Goal: Check status: Check status

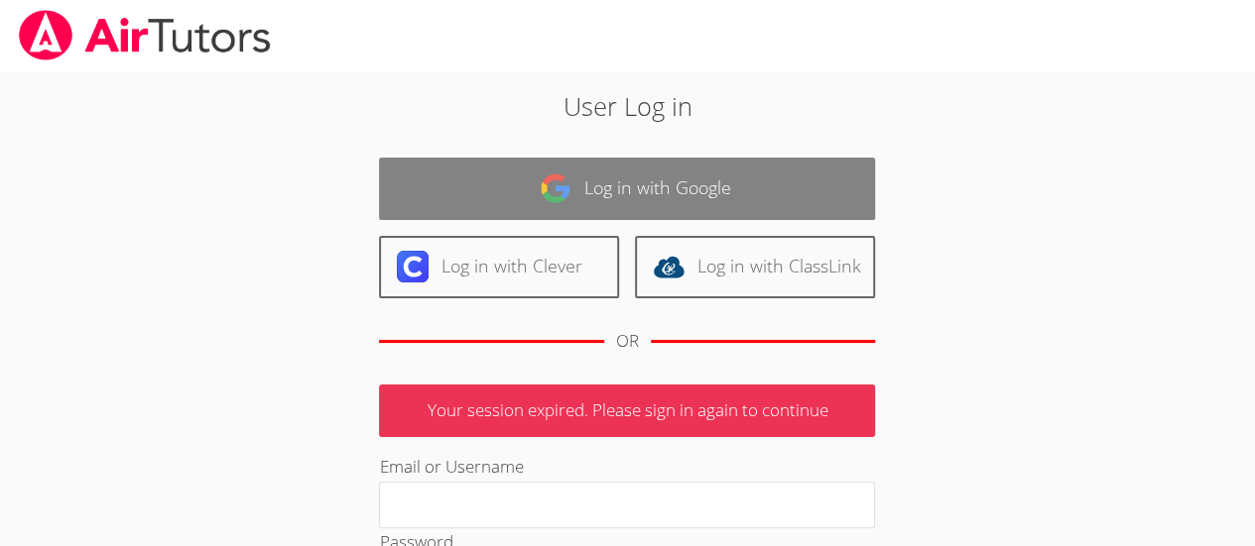
click at [547, 203] on img at bounding box center [556, 189] width 32 height 32
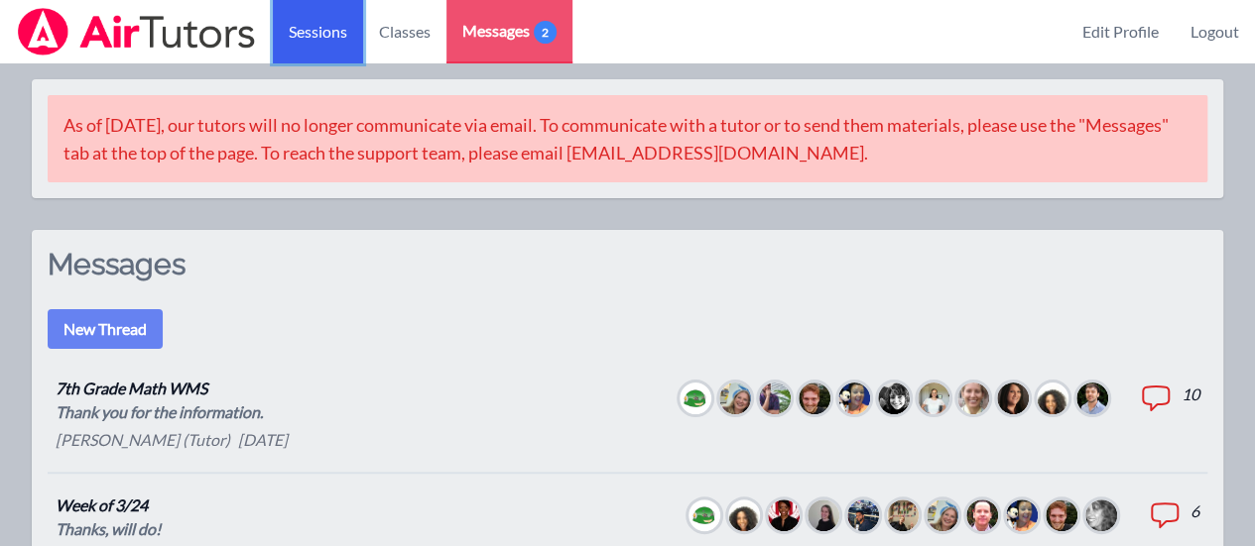
click at [351, 19] on link "Sessions" at bounding box center [318, 31] width 90 height 63
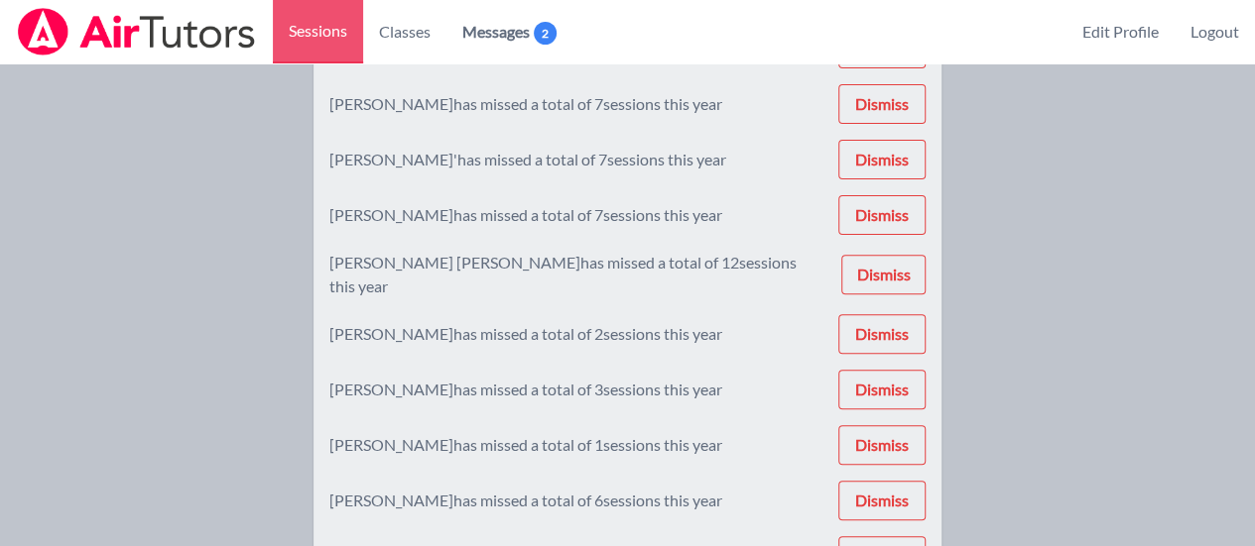
scroll to position [221, 0]
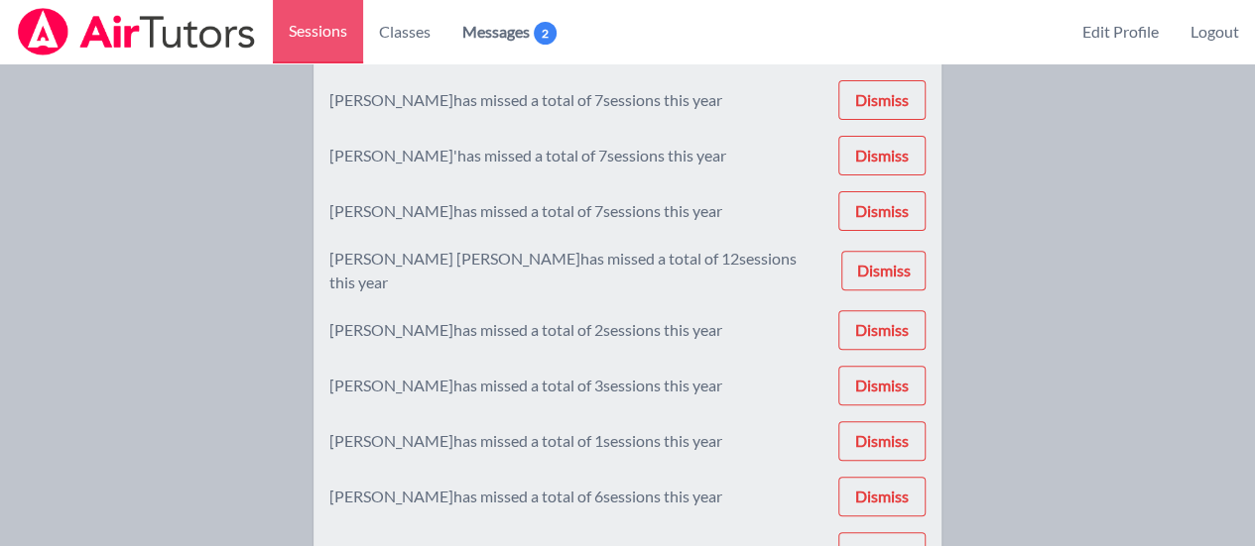
drag, startPoint x: 326, startPoint y: 255, endPoint x: 583, endPoint y: 260, distance: 256.9
click at [583, 260] on div "Fernanda Guadalupe Garcia Carranza has missed a total of 12 sessions this year" at bounding box center [577, 271] width 496 height 48
copy div "Fernanda Guadalupe Garcia Carranza"
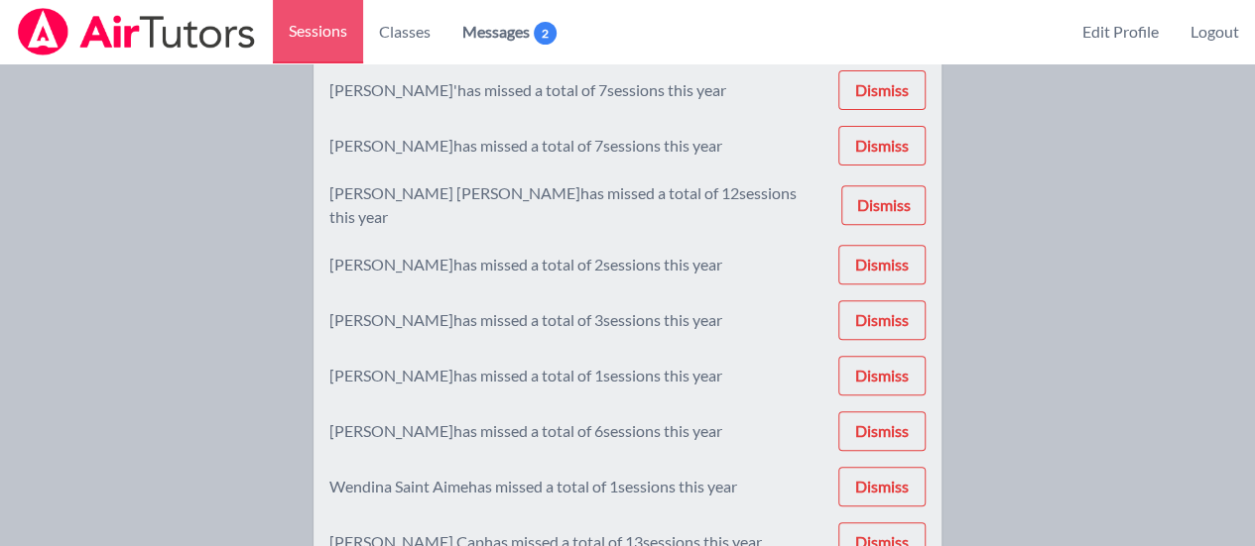
scroll to position [0, 0]
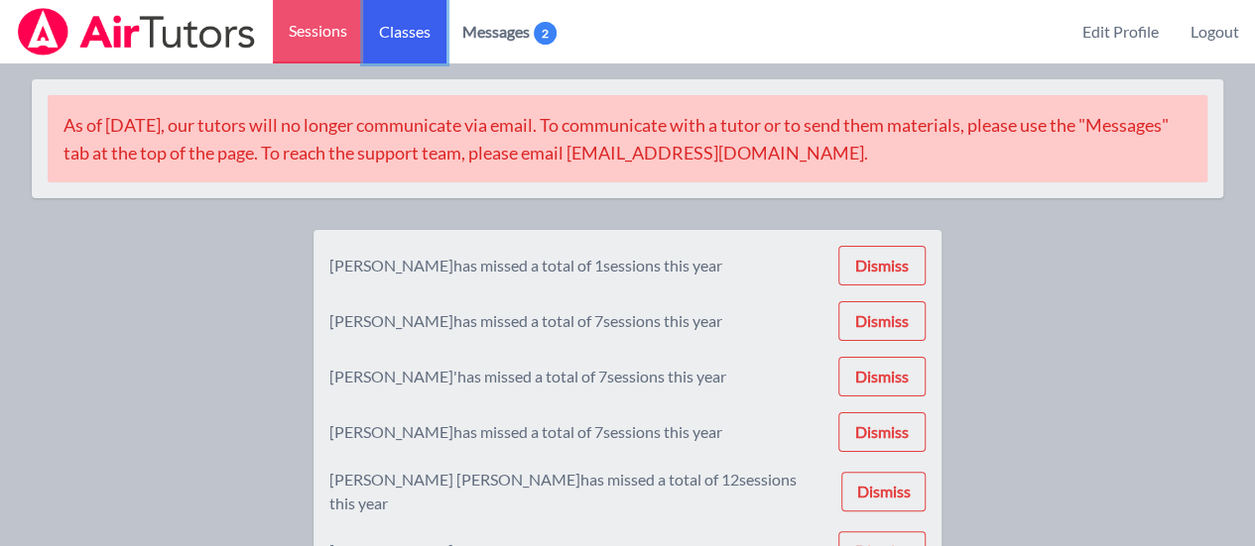
click at [393, 39] on link "Classes" at bounding box center [404, 31] width 83 height 63
